Goal: Task Accomplishment & Management: Manage account settings

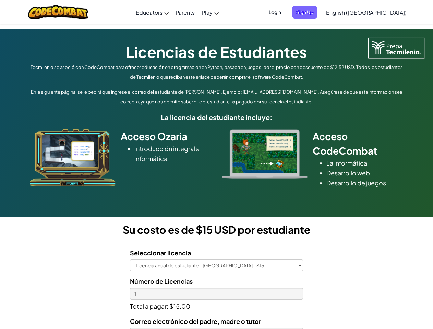
click at [217, 165] on div at bounding box center [265, 153] width 96 height 49
click at [285, 12] on span "Login" at bounding box center [275, 12] width 21 height 13
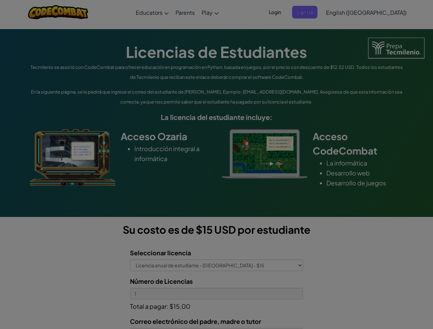
click at [316, 12] on div at bounding box center [216, 164] width 433 height 329
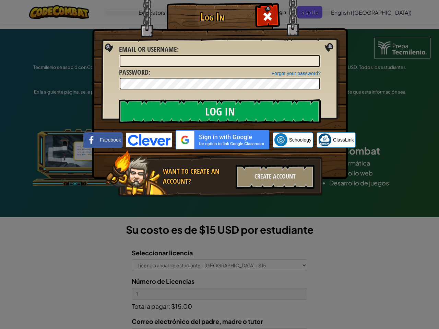
click at [347, 12] on div "Log In Unknown Error Email or Username : Forgot your password? Password : Log I…" at bounding box center [219, 164] width 439 height 329
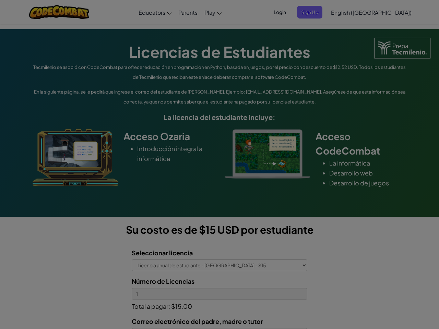
click at [347, 12] on div "Log In Unknown Error Email or Username : Forgot your password? Password : Log I…" at bounding box center [219, 164] width 439 height 329
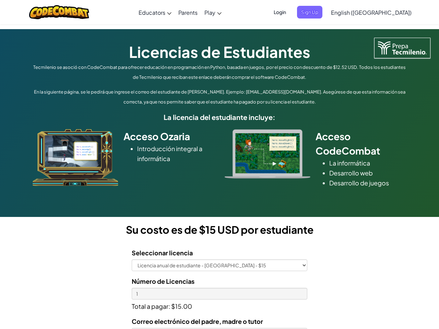
click at [383, 12] on div at bounding box center [219, 164] width 439 height 329
